Goal: Navigation & Orientation: Go to known website

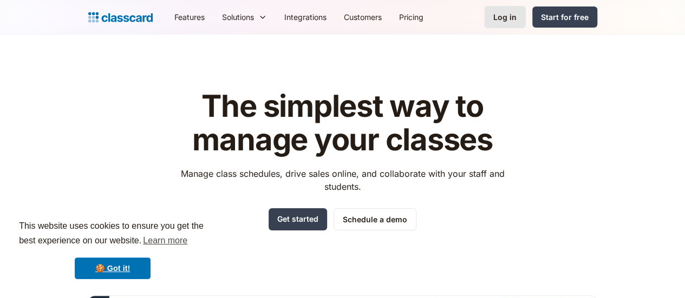
click at [525, 17] on link "Log in" at bounding box center [505, 17] width 42 height 22
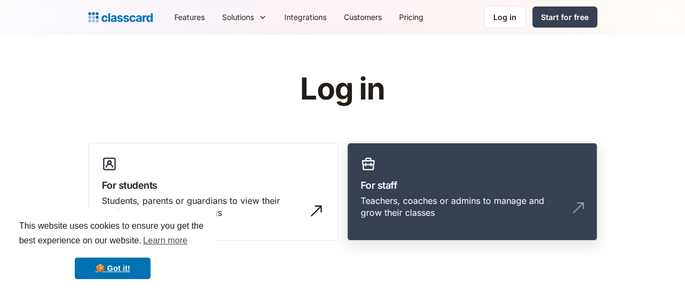
click at [465, 177] on link "For staff Teachers, coaches or admins to manage and grow their classes" at bounding box center [472, 192] width 250 height 98
